Goal: Information Seeking & Learning: Learn about a topic

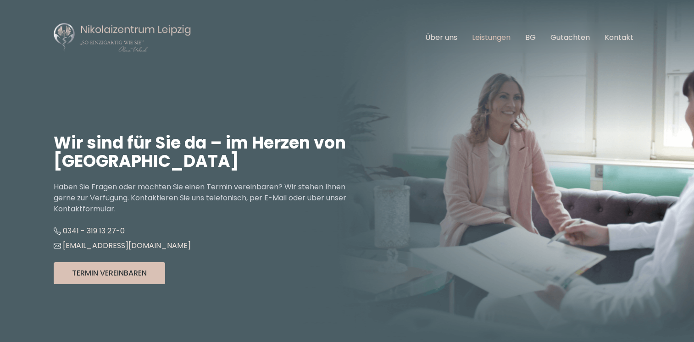
click at [487, 38] on link "Leistungen" at bounding box center [491, 37] width 39 height 11
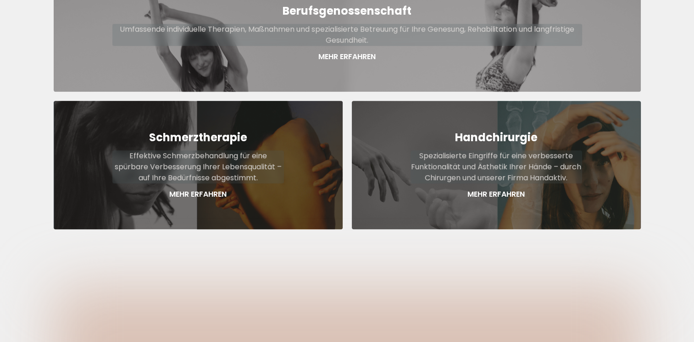
scroll to position [588, 0]
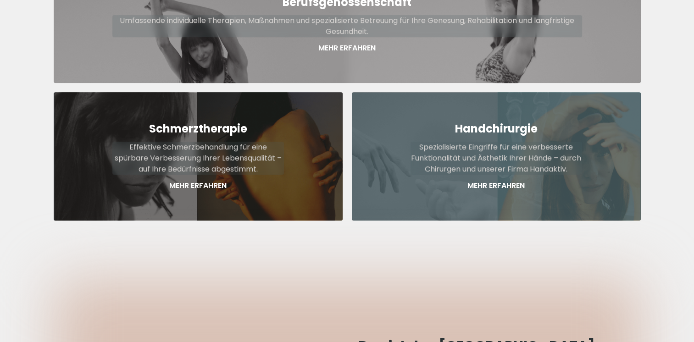
click at [503, 180] on p "Mehr Erfahren" at bounding box center [496, 185] width 172 height 11
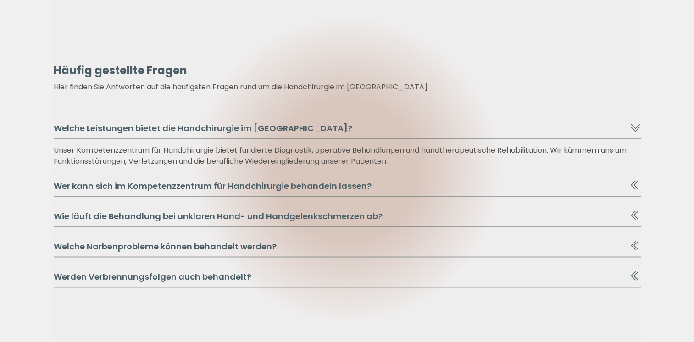
scroll to position [1814, 0]
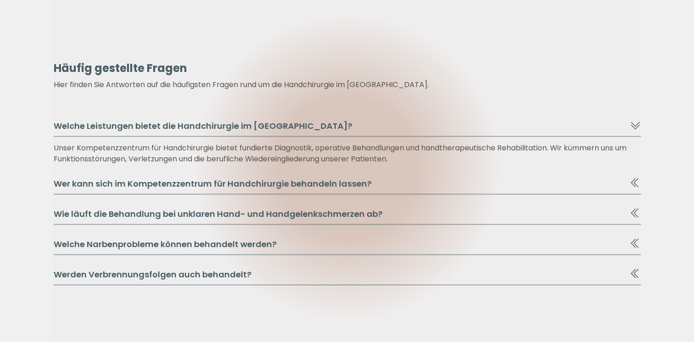
click at [631, 181] on icon at bounding box center [633, 182] width 5 height 9
